Goal: Navigation & Orientation: Find specific page/section

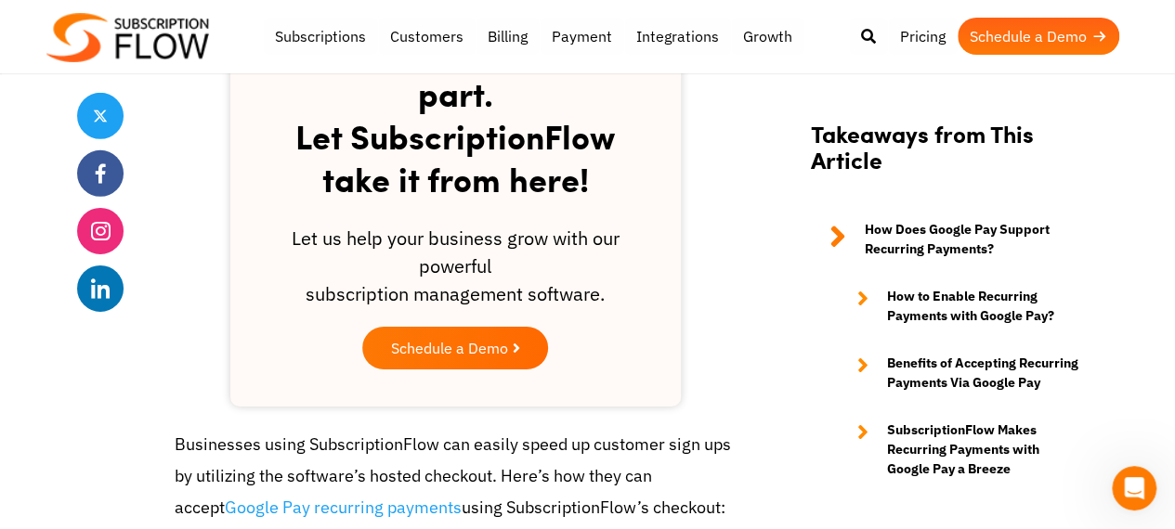
scroll to position [3157, 0]
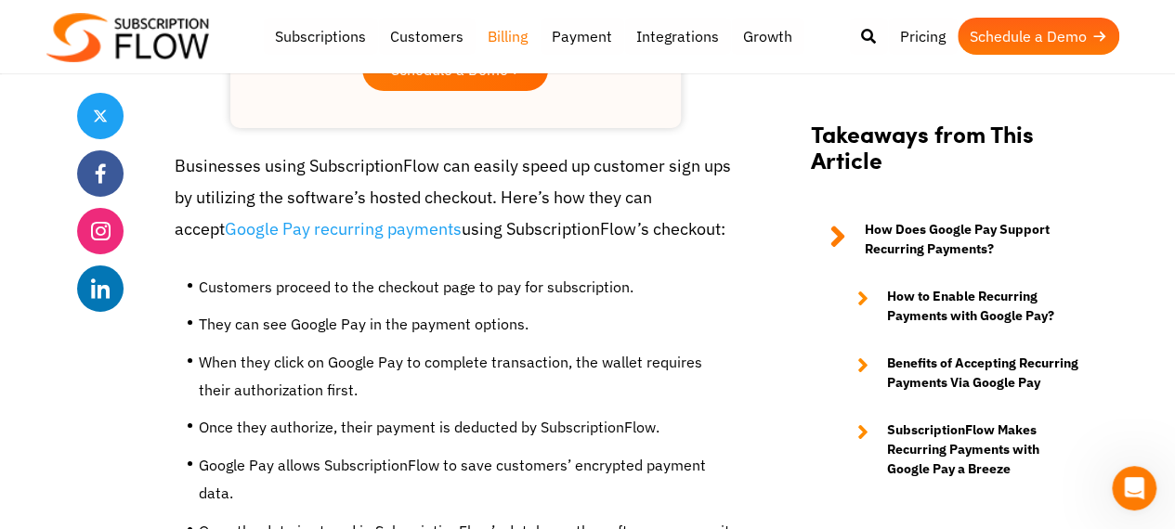
click at [510, 36] on link "Billing" at bounding box center [507, 36] width 64 height 37
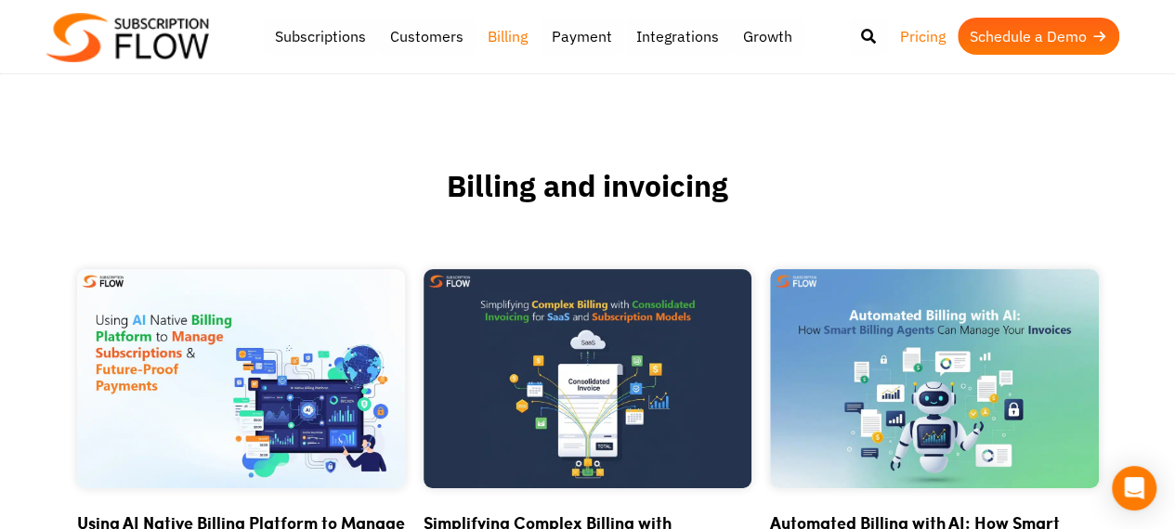
click at [902, 33] on link "Pricing" at bounding box center [923, 36] width 70 height 37
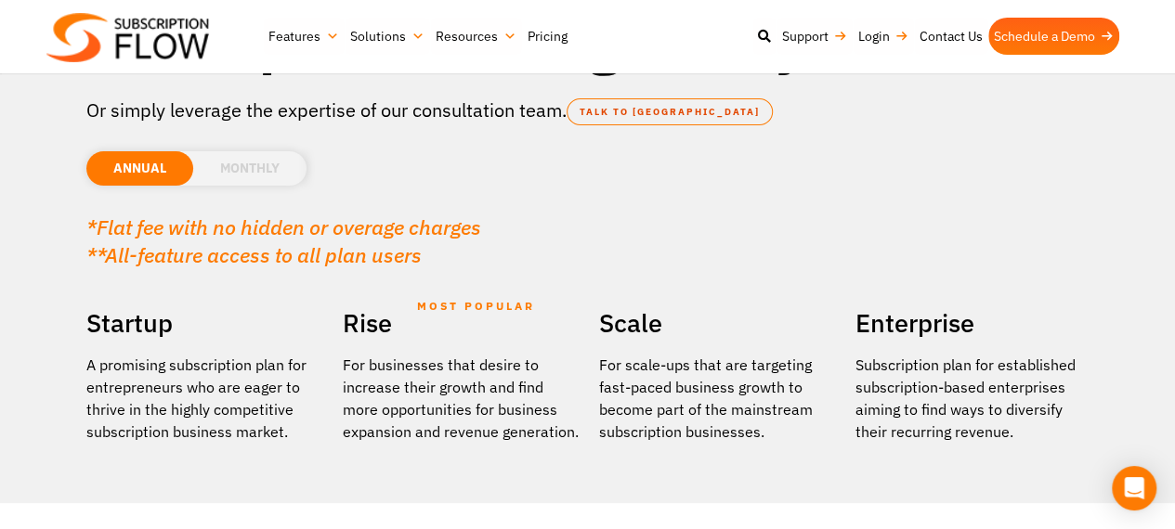
scroll to position [279, 0]
